Goal: Transaction & Acquisition: Book appointment/travel/reservation

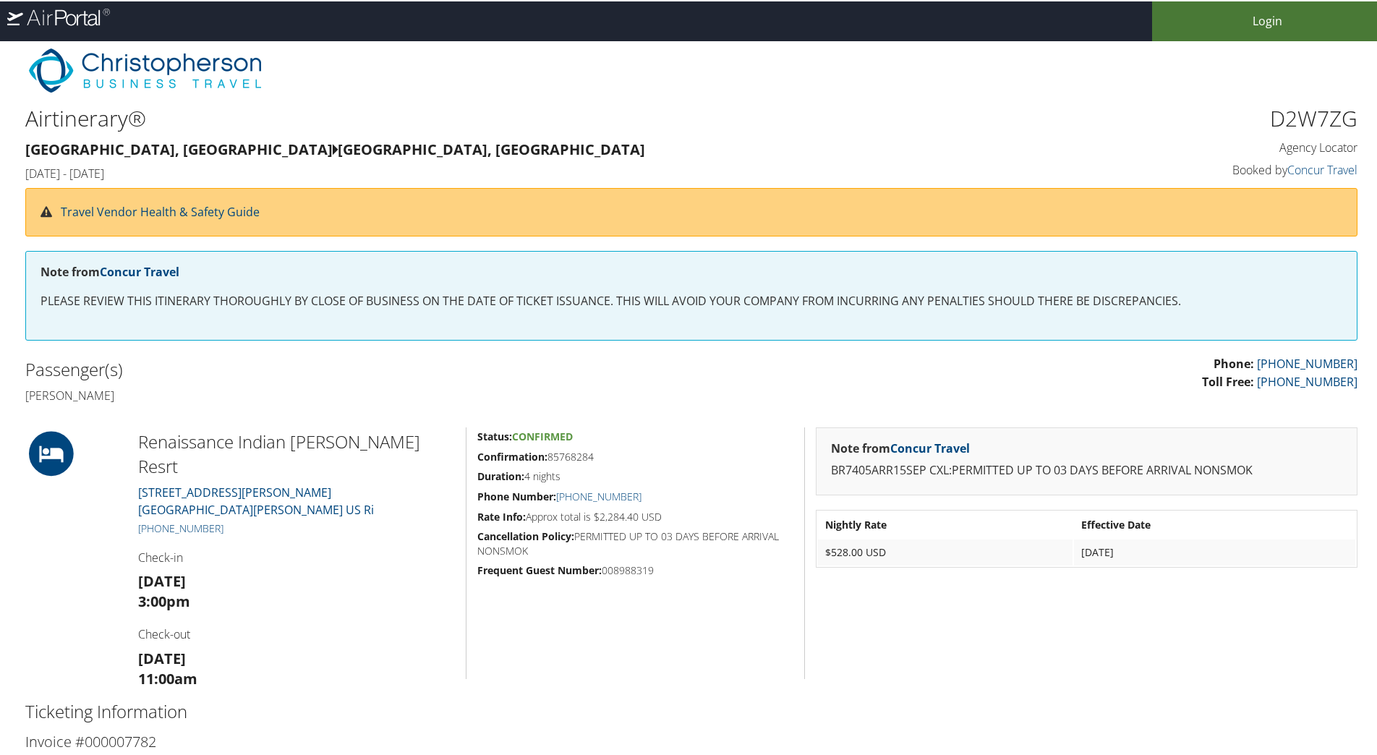
click at [1349, 12] on link "Login" at bounding box center [1267, 20] width 231 height 40
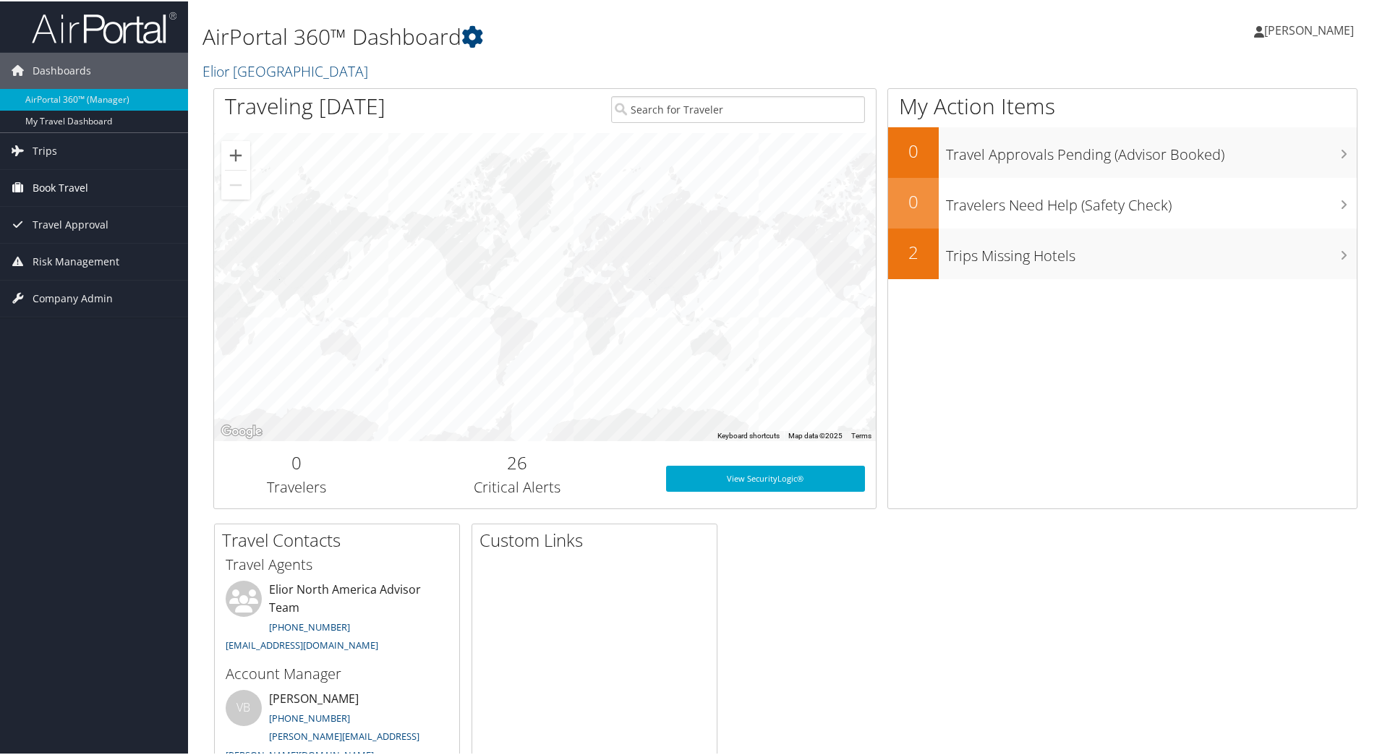
click at [114, 190] on link "Book Travel" at bounding box center [94, 186] width 188 height 36
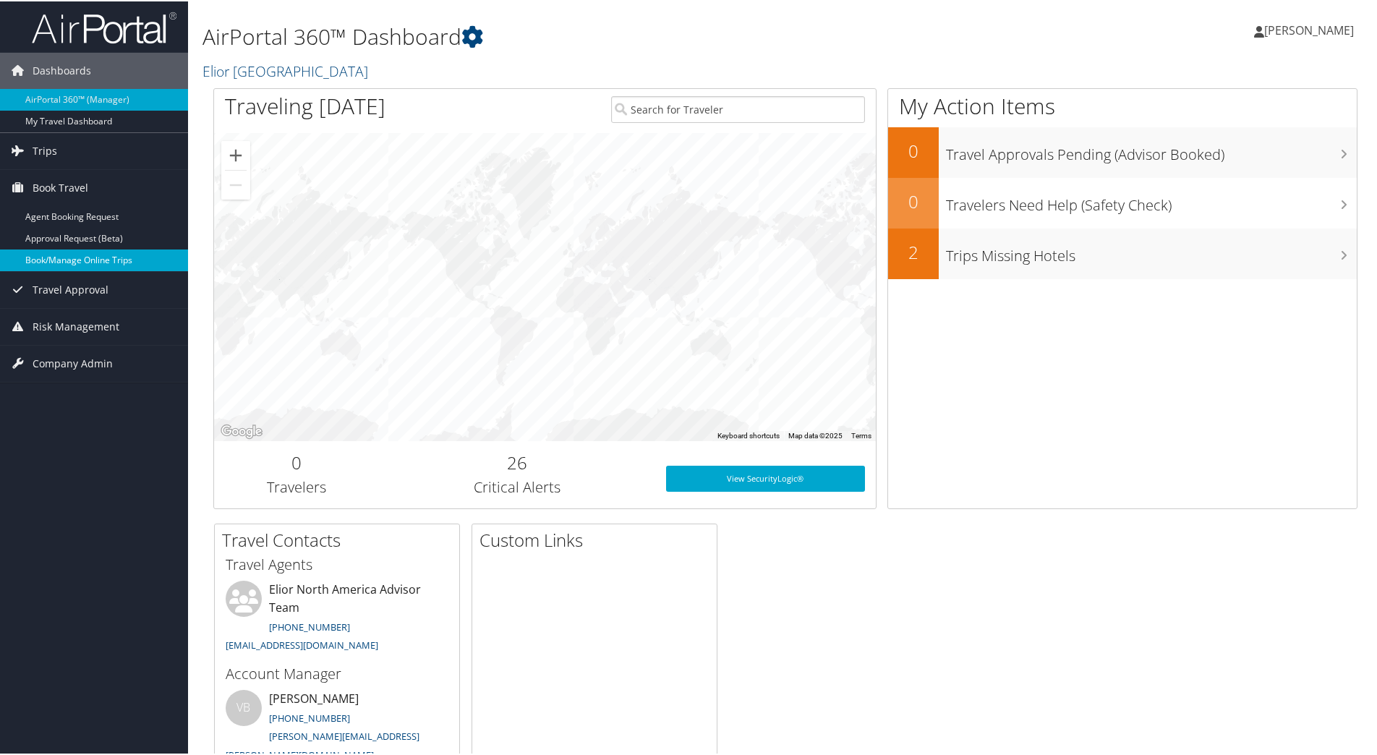
click at [51, 252] on link "Book/Manage Online Trips" at bounding box center [94, 259] width 188 height 22
